Goal: Task Accomplishment & Management: Manage account settings

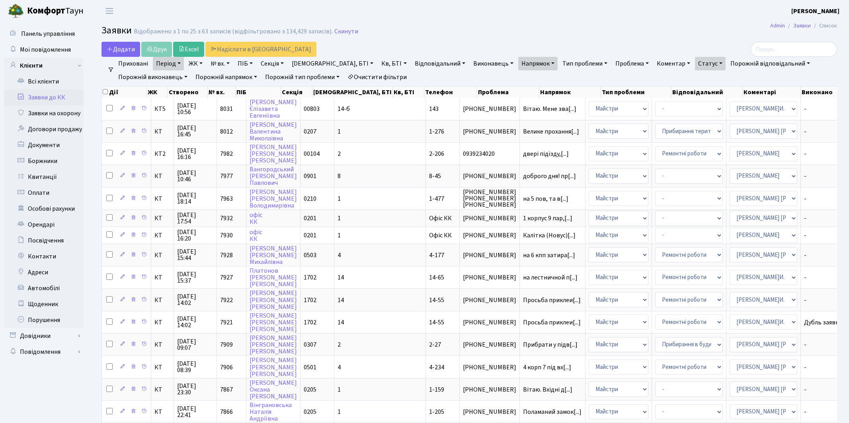
select select "25"
click at [380, 76] on link "Очистити фільтри" at bounding box center [377, 77] width 66 height 14
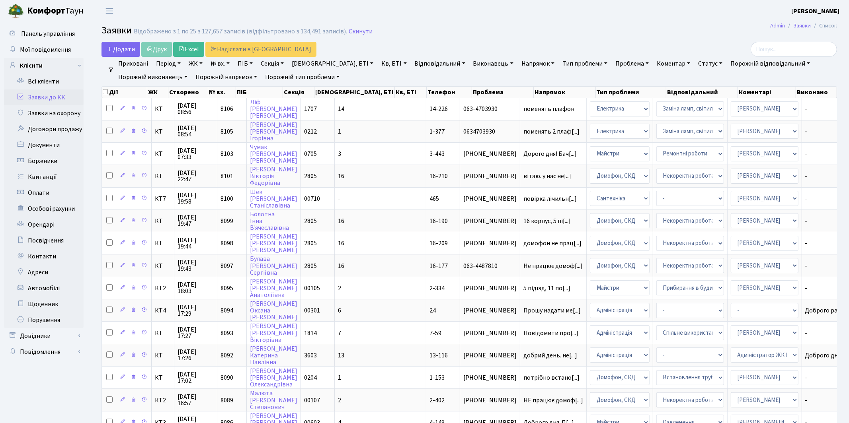
click at [164, 62] on link "Період" at bounding box center [168, 64] width 31 height 14
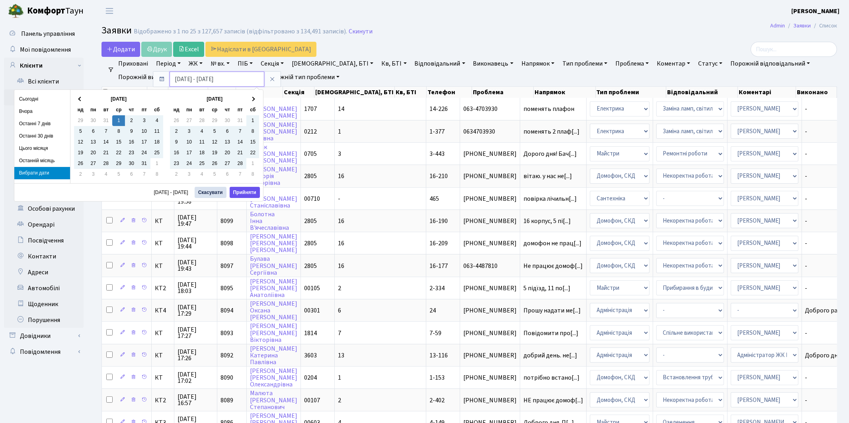
type input "01.01.2025 - 17.09.2025"
click at [243, 193] on button "Прийняти" at bounding box center [245, 192] width 30 height 11
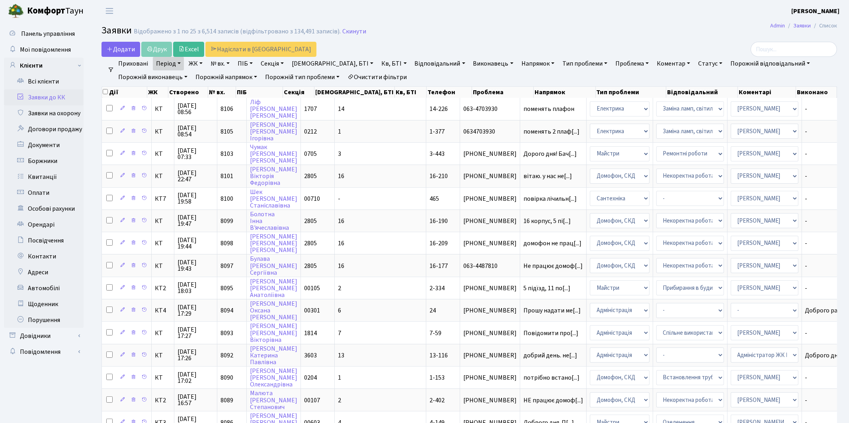
click at [695, 62] on link "Статус" at bounding box center [710, 64] width 31 height 14
click at [695, 111] on link "Не виконано" at bounding box center [726, 112] width 63 height 12
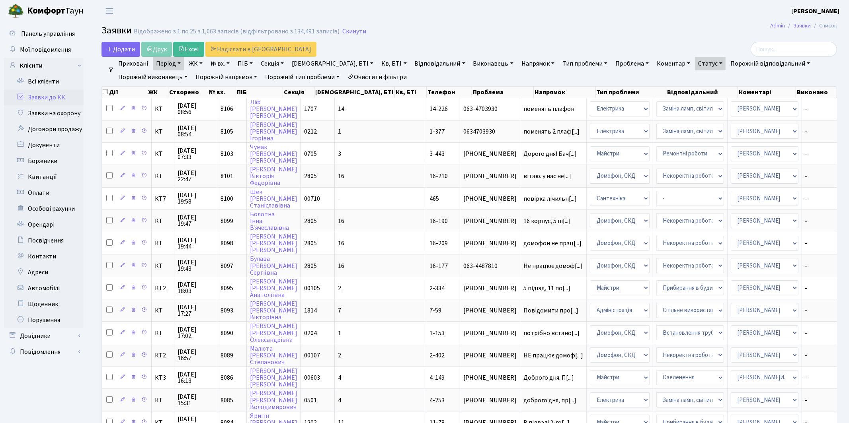
click at [518, 62] on link "Напрямок" at bounding box center [537, 64] width 39 height 14
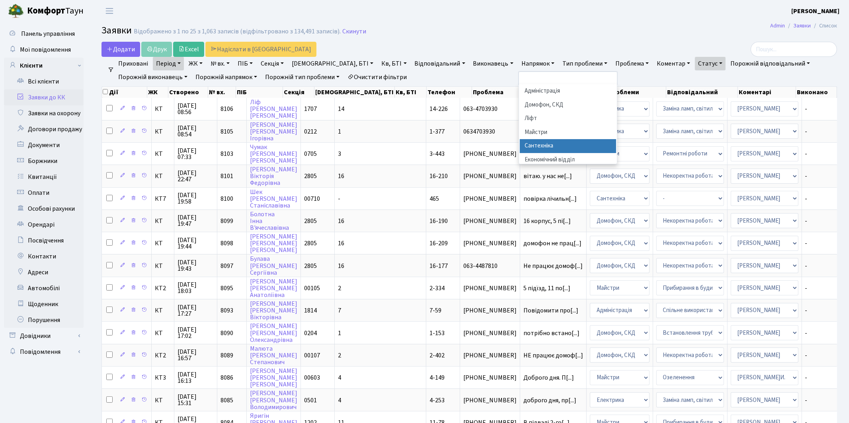
click at [520, 143] on li "Сантехніка" at bounding box center [568, 146] width 96 height 14
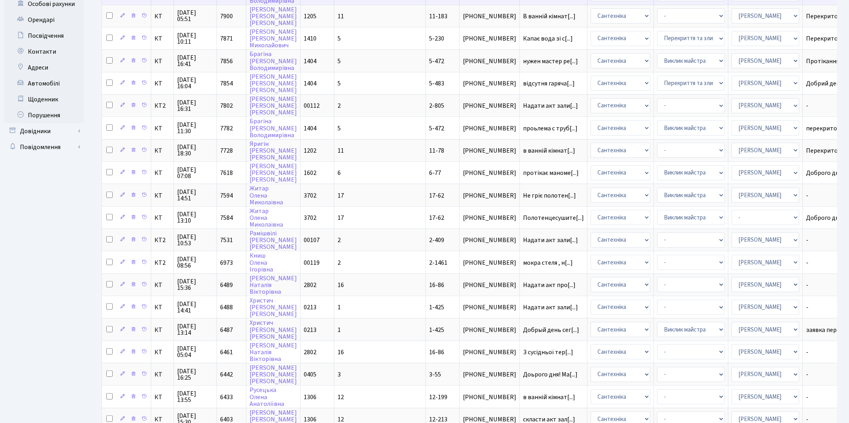
scroll to position [267, 0]
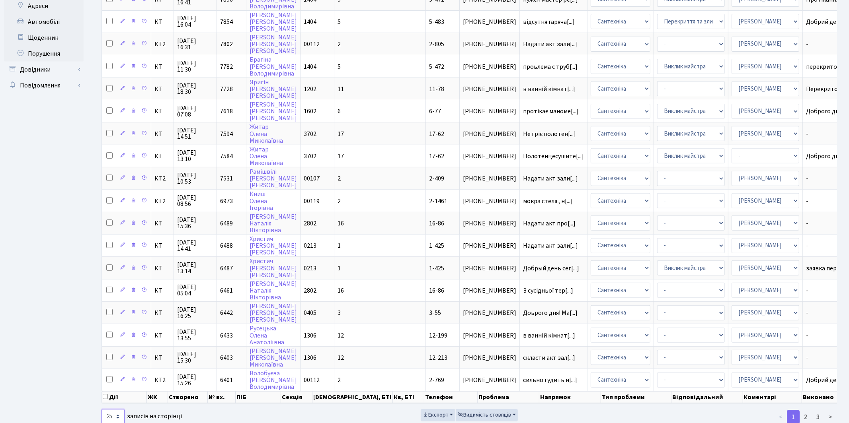
click at [117, 410] on select "10 25 50 100 250 500 1,000" at bounding box center [112, 417] width 23 height 15
select select "100"
click at [101, 410] on select "10 25 50 100 250 500 1,000" at bounding box center [112, 417] width 23 height 15
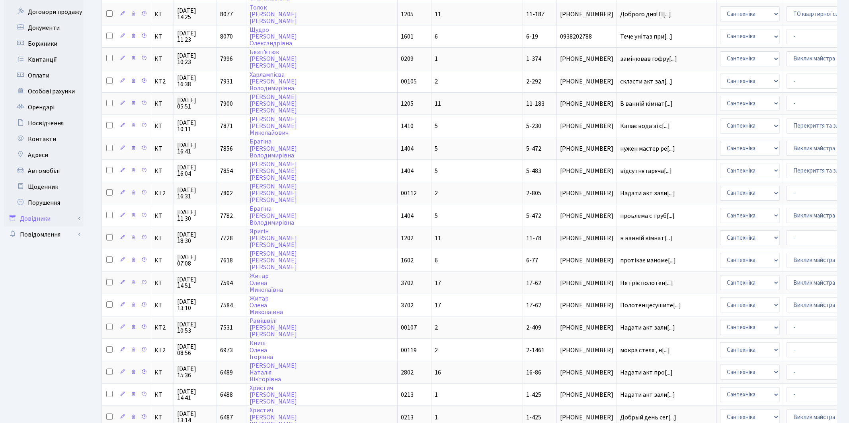
scroll to position [0, 0]
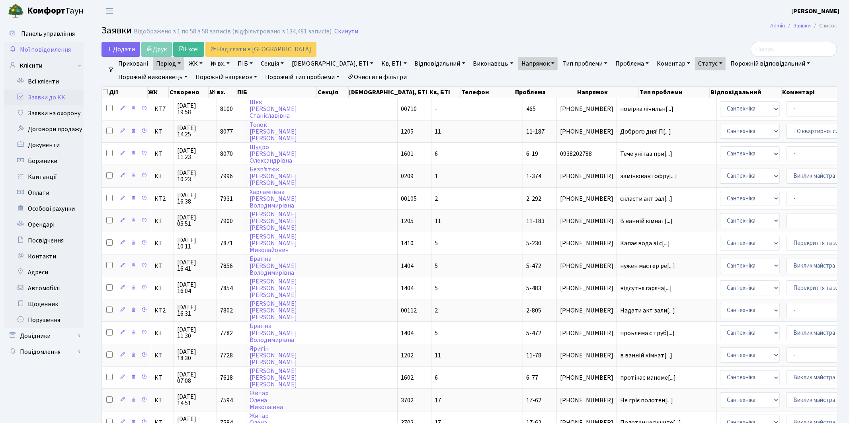
click at [39, 48] on span "Мої повідомлення" at bounding box center [45, 49] width 51 height 9
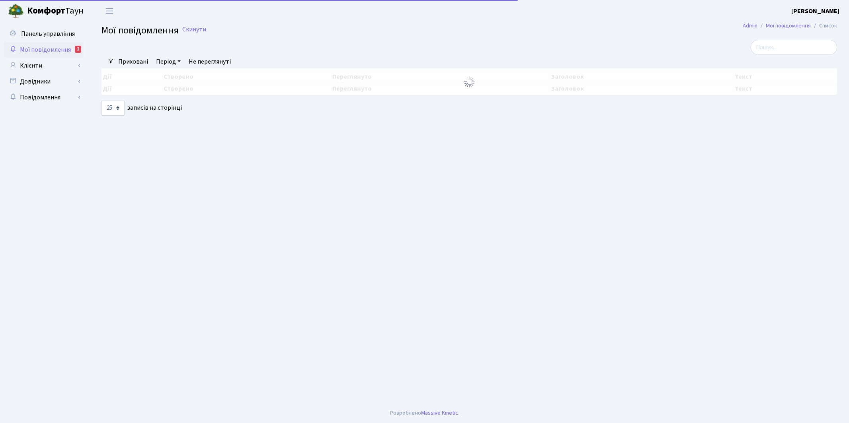
select select "25"
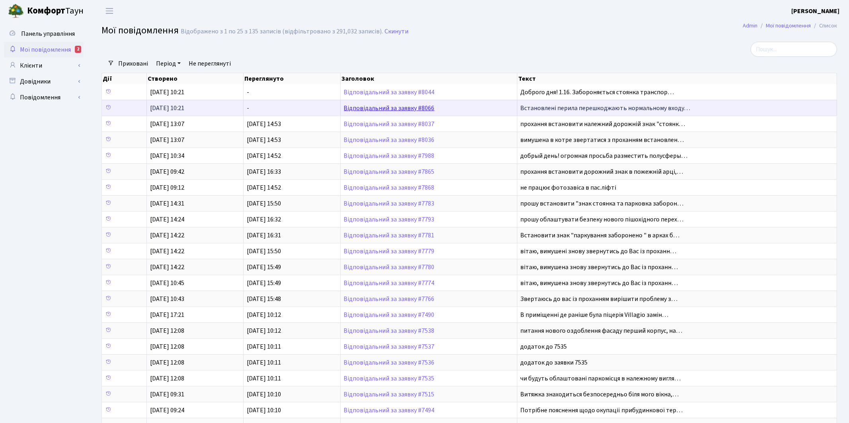
click at [373, 107] on link "Відповідальний за заявку #8066" at bounding box center [389, 108] width 91 height 9
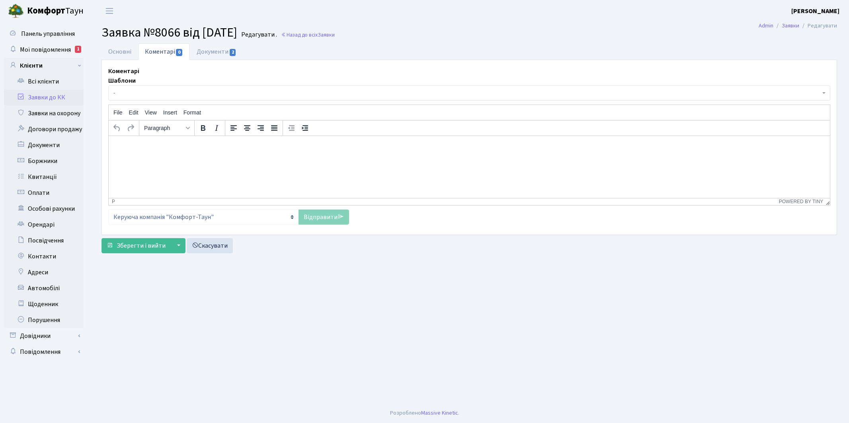
select select "6338"
click at [119, 55] on link "Основні" at bounding box center [119, 51] width 37 height 16
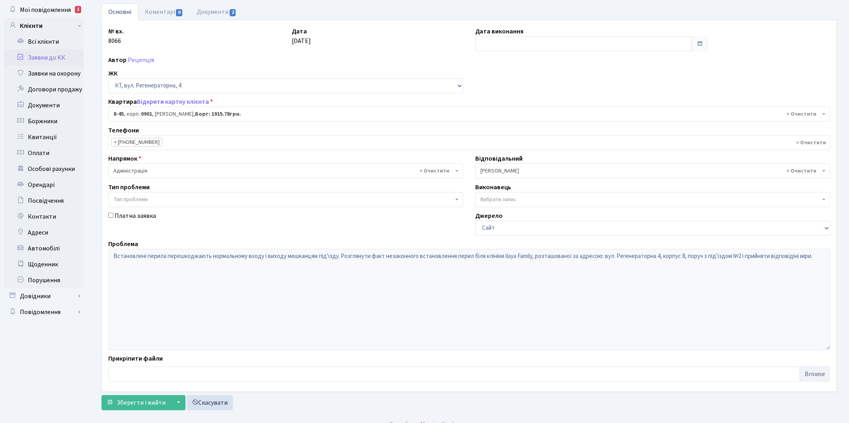
scroll to position [51, 0]
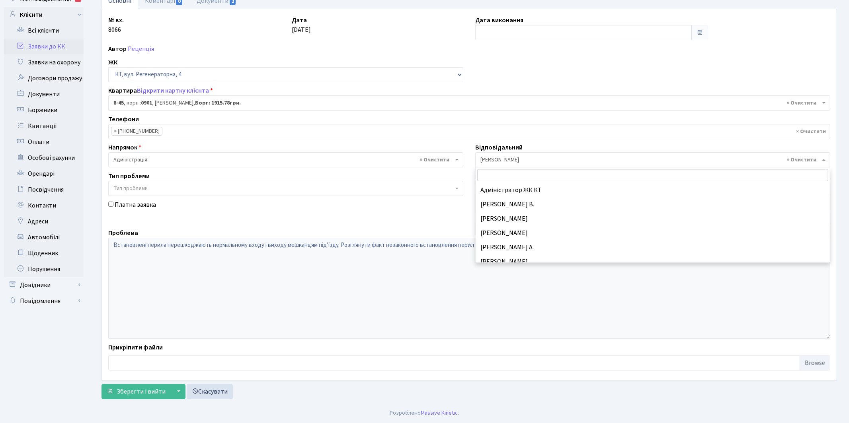
click at [509, 162] on span "× Якін Іван" at bounding box center [650, 160] width 340 height 8
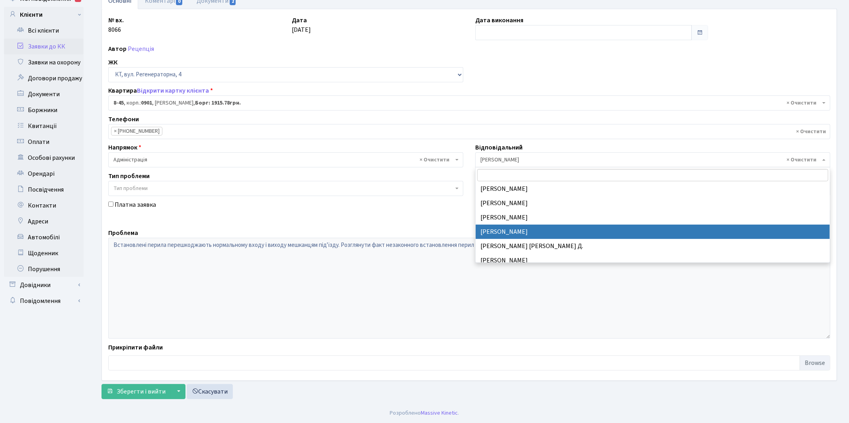
scroll to position [214, 0]
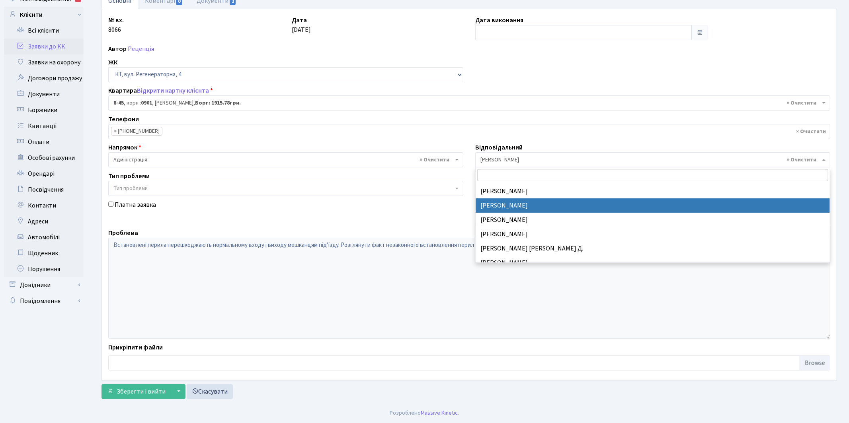
select select "25"
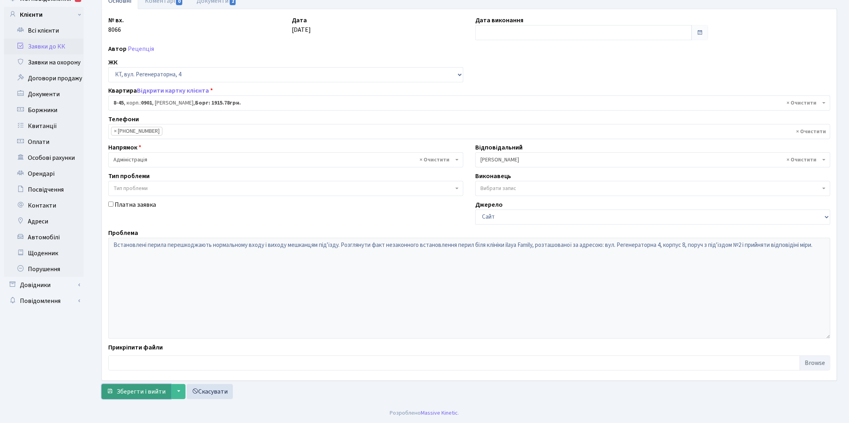
click at [133, 394] on span "Зберегти і вийти" at bounding box center [141, 392] width 49 height 9
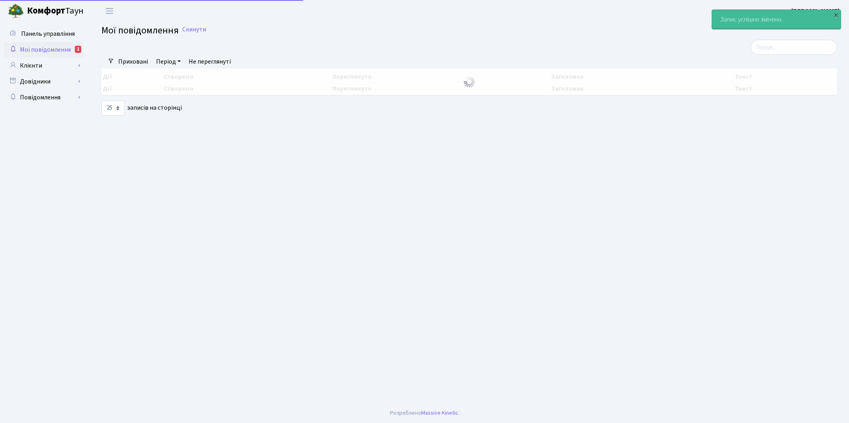
select select "25"
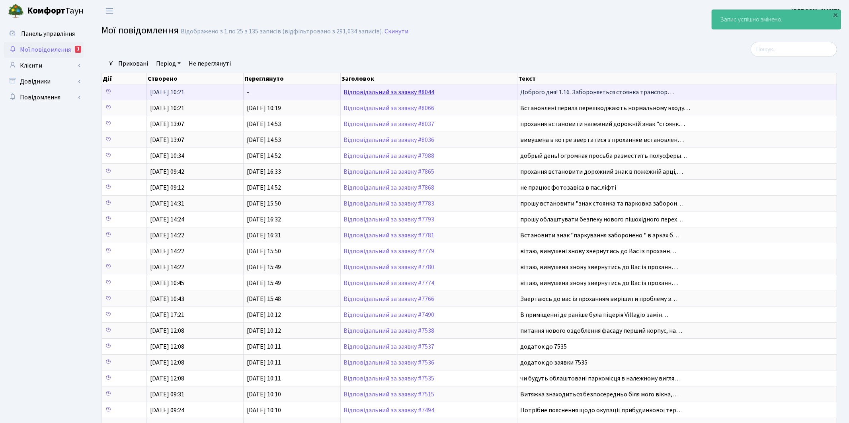
click at [382, 91] on link "Відповідальний за заявку #8044" at bounding box center [389, 92] width 91 height 9
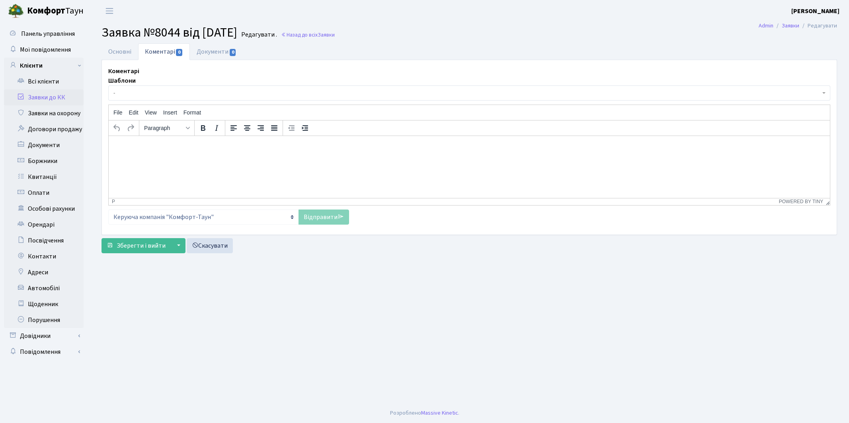
select select "18515"
select select "66"
click at [113, 55] on link "Основні" at bounding box center [119, 51] width 37 height 16
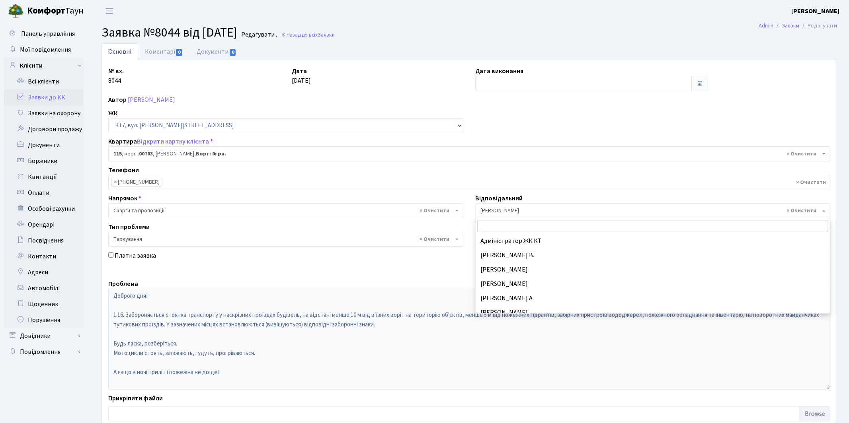
click at [491, 214] on span "× Якін Іван" at bounding box center [650, 211] width 340 height 8
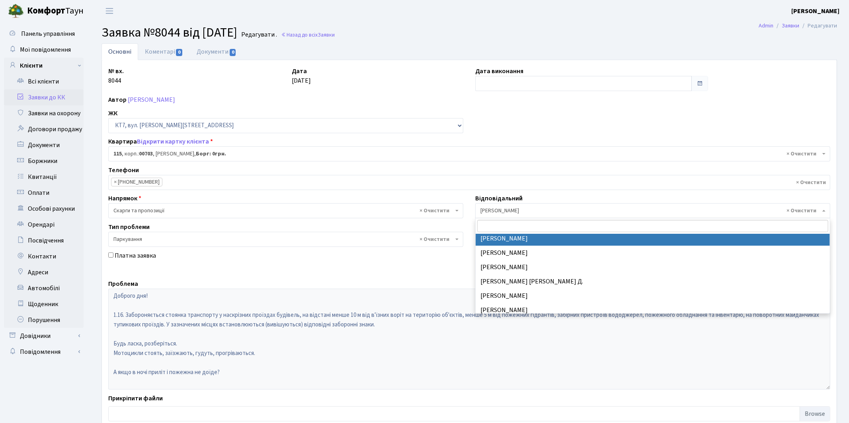
select select "25"
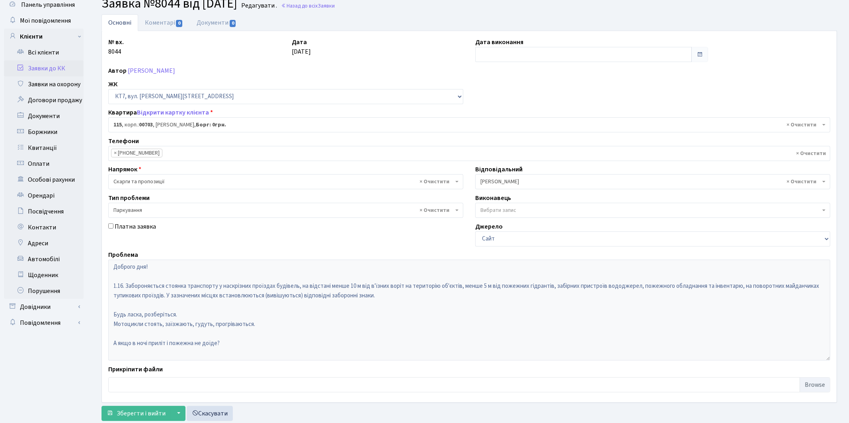
scroll to position [51, 0]
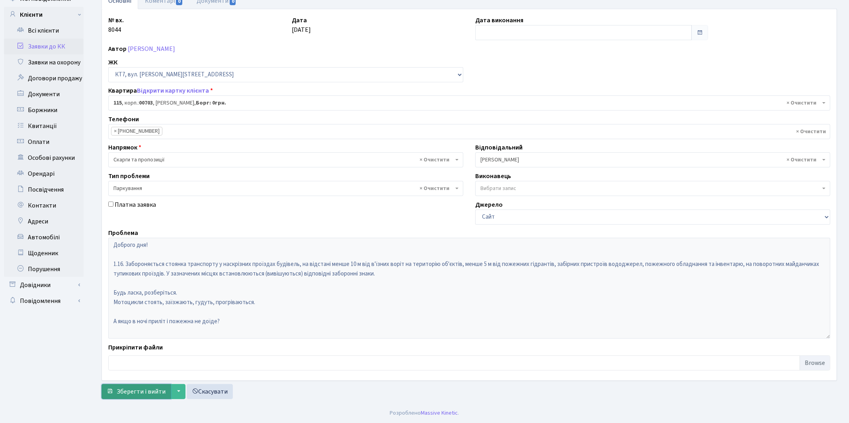
click at [138, 392] on span "Зберегти і вийти" at bounding box center [141, 392] width 49 height 9
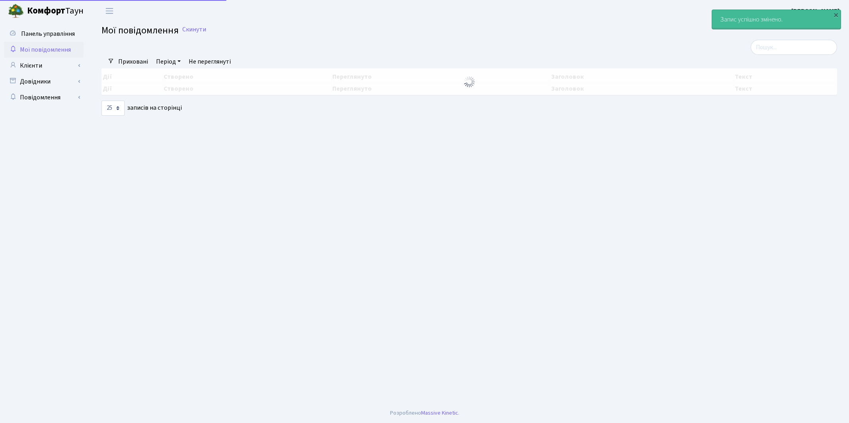
select select "25"
